Goal: Task Accomplishment & Management: Check status

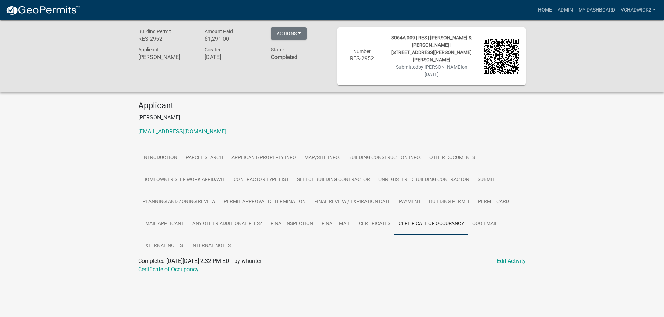
scroll to position [20, 0]
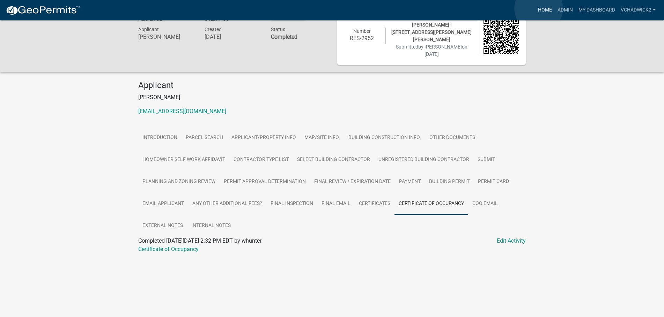
click at [539, 8] on link "Home" at bounding box center [545, 9] width 20 height 13
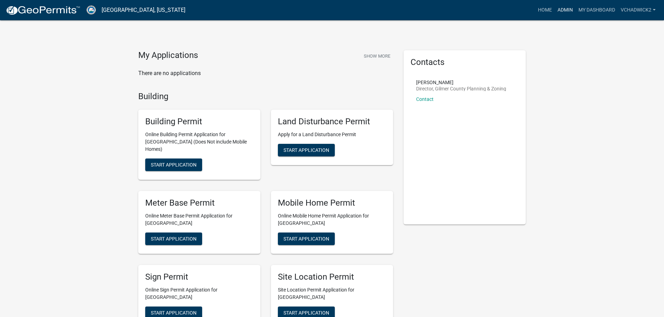
click at [558, 11] on link "Admin" at bounding box center [565, 9] width 21 height 13
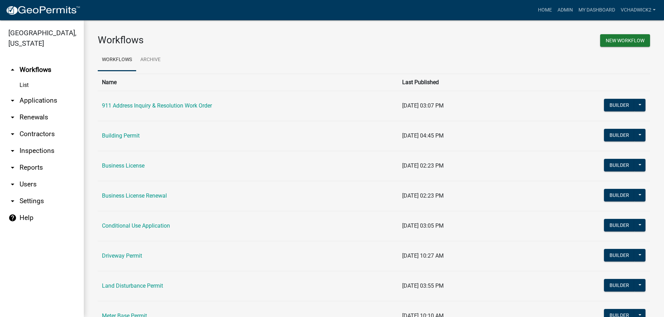
click at [48, 95] on link "arrow_drop_down Applications" at bounding box center [42, 100] width 84 height 17
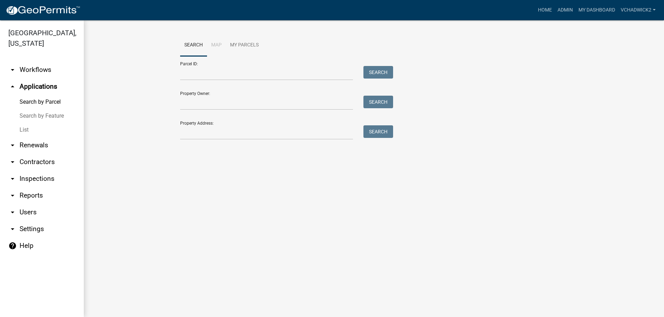
drag, startPoint x: 20, startPoint y: 132, endPoint x: 49, endPoint y: 127, distance: 29.5
click at [31, 129] on link "List" at bounding box center [42, 130] width 84 height 14
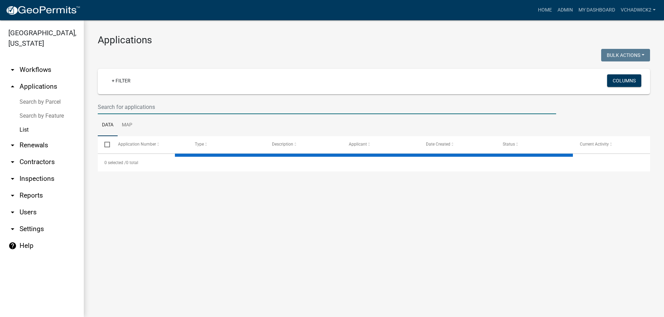
click at [148, 105] on input "text" at bounding box center [327, 107] width 458 height 14
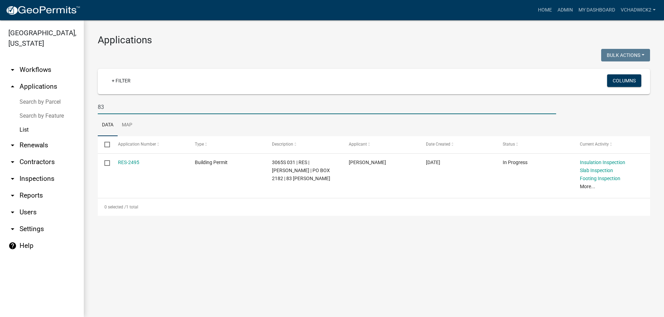
type input "8"
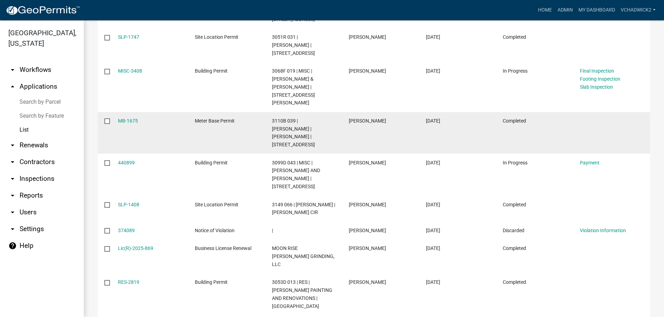
scroll to position [199, 0]
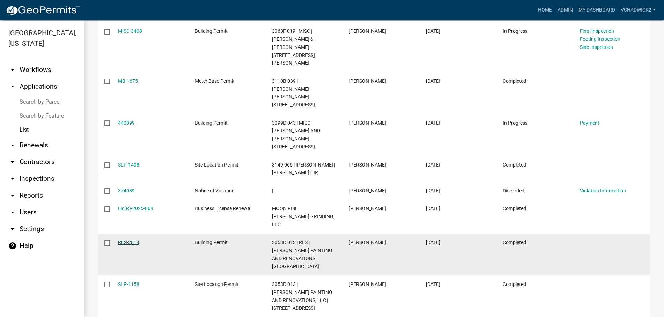
type input "408"
click at [139, 239] on link "RES-2819" at bounding box center [128, 242] width 21 height 6
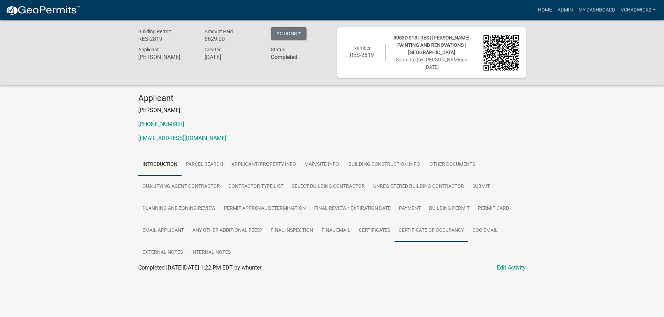
click at [413, 227] on link "Certificate of Occupancy" at bounding box center [431, 231] width 74 height 22
click at [176, 275] on link "Certificate of Occupancy" at bounding box center [168, 276] width 60 height 7
drag, startPoint x: 567, startPoint y: 9, endPoint x: 486, endPoint y: 9, distance: 81.0
click at [566, 9] on link "Admin" at bounding box center [565, 9] width 21 height 13
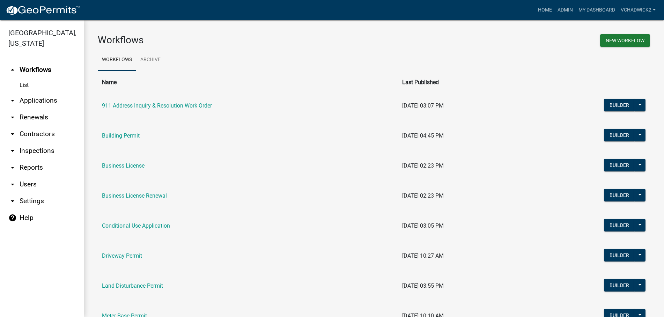
click at [23, 98] on link "arrow_drop_down Applications" at bounding box center [42, 100] width 84 height 17
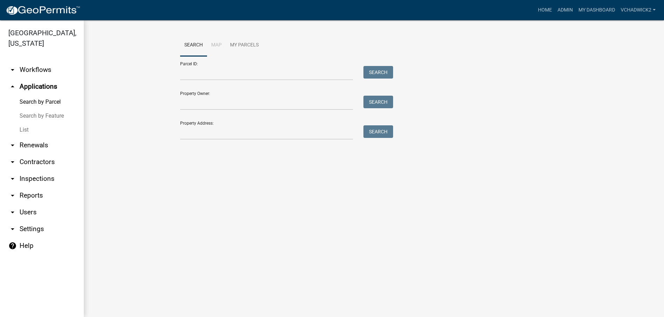
click at [21, 126] on link "List" at bounding box center [42, 130] width 84 height 14
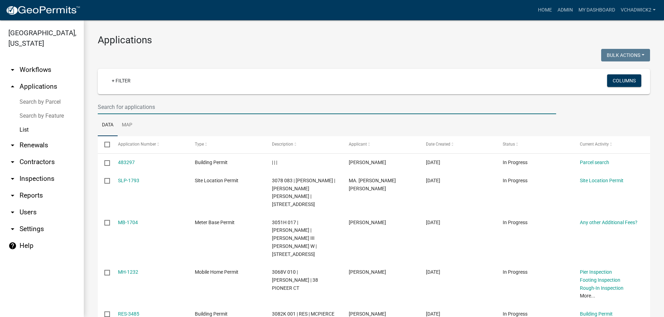
click at [193, 106] on input "text" at bounding box center [327, 107] width 458 height 14
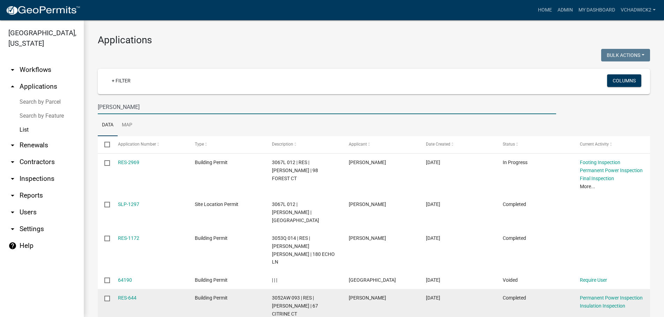
type input "[PERSON_NAME]"
click at [125, 289] on datatable-body-cell "RES-644" at bounding box center [149, 306] width 77 height 34
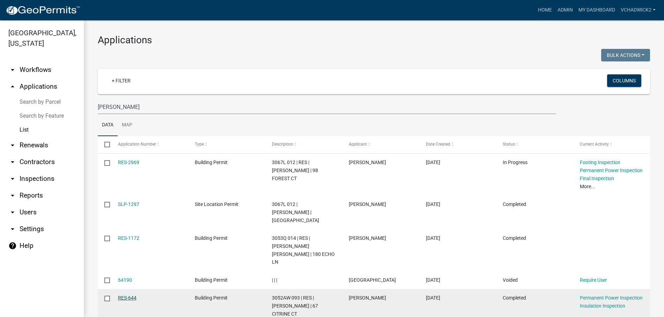
click at [125, 295] on link "RES-644" at bounding box center [127, 298] width 18 height 6
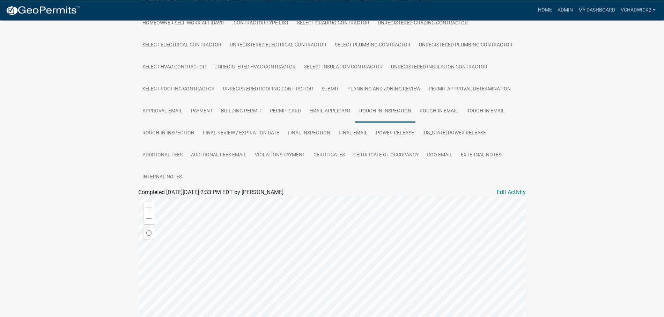
scroll to position [178, 0]
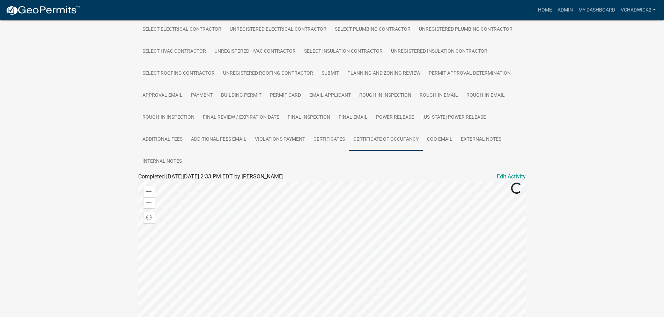
click at [375, 140] on link "Certificate of Occupancy" at bounding box center [386, 139] width 74 height 22
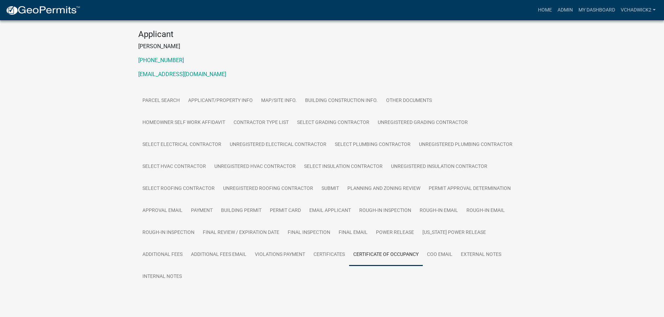
scroll to position [63, 0]
click at [173, 299] on link "Certificate of Occupancy" at bounding box center [168, 300] width 60 height 7
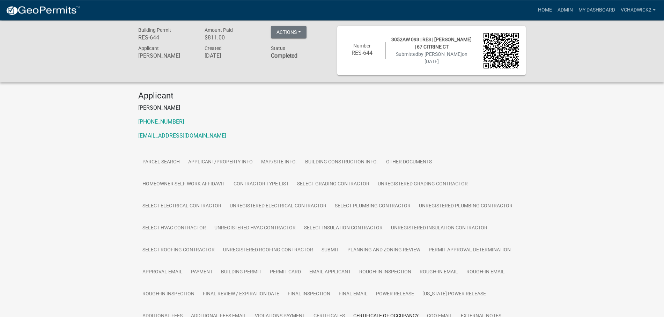
scroll to position [0, 0]
